Goal: Browse casually

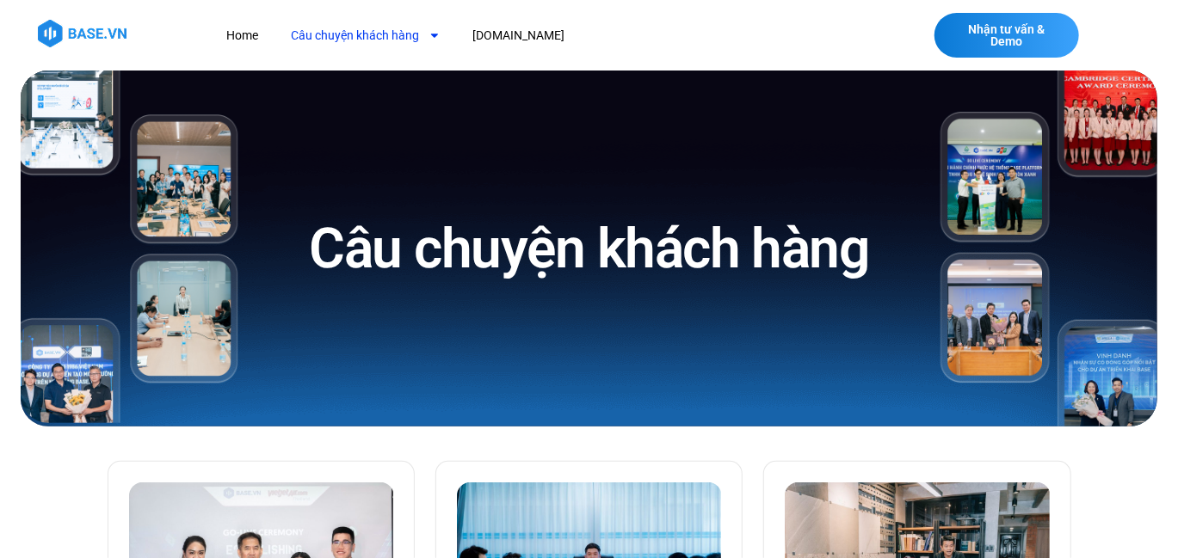
click at [59, 15] on div "Home Câu chuyện khách hàng Logistics Sản xuất Xây dựng F&B Dược Y tế Giáo dục […" at bounding box center [473, 35] width 921 height 45
click at [61, 23] on img at bounding box center [82, 34] width 89 height 28
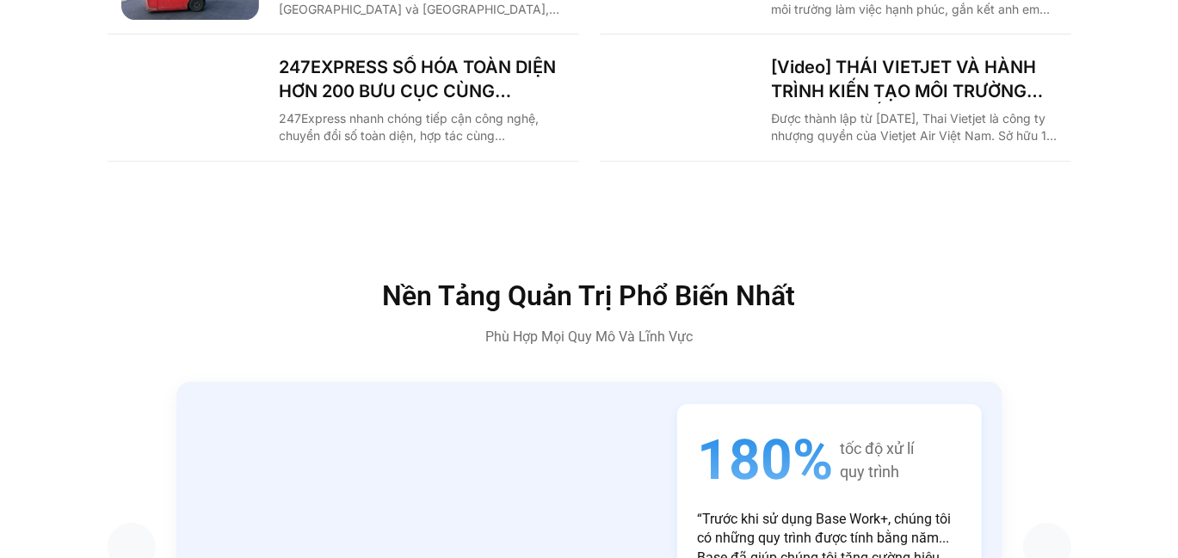
scroll to position [2666, 0]
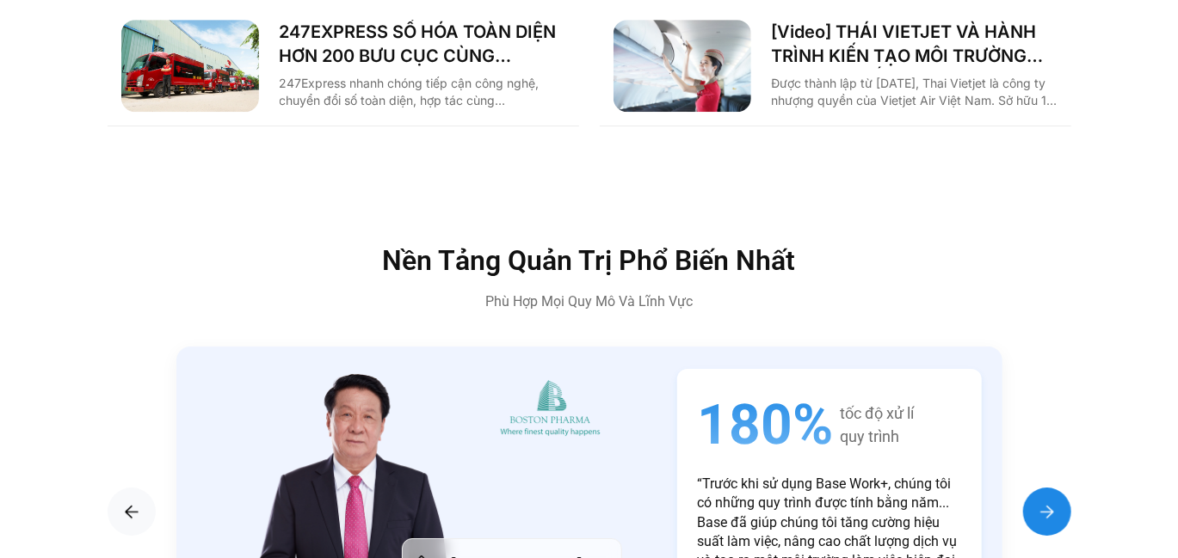
click at [1044, 501] on img "Next slide" at bounding box center [1047, 511] width 21 height 21
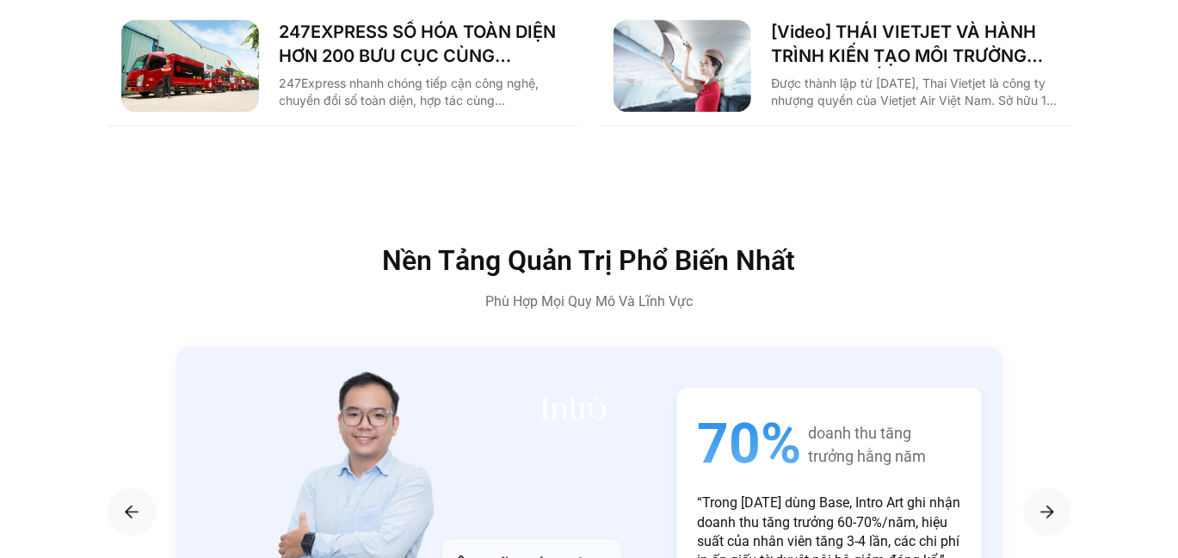
scroll to position [2839, 0]
